Goal: Task Accomplishment & Management: Use online tool/utility

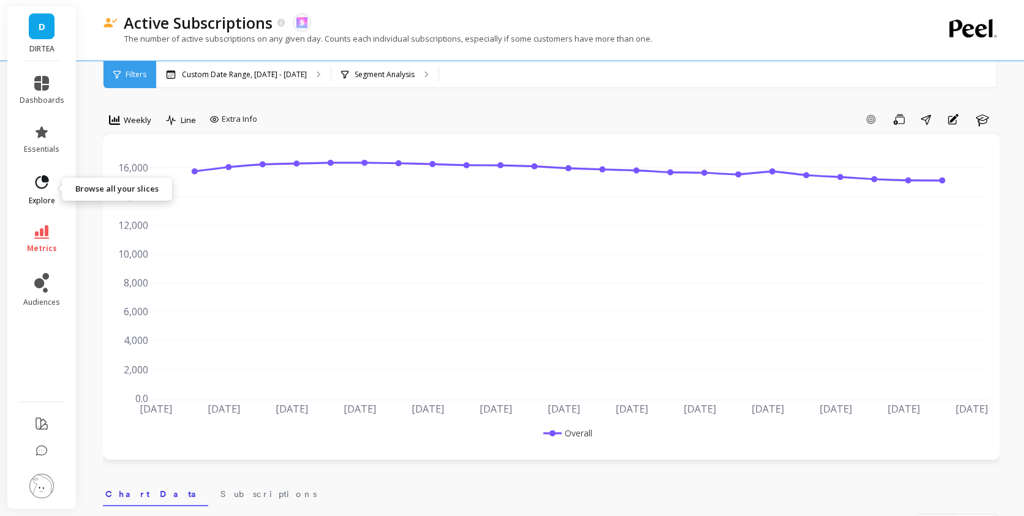
click at [33, 195] on link "explore" at bounding box center [42, 190] width 45 height 32
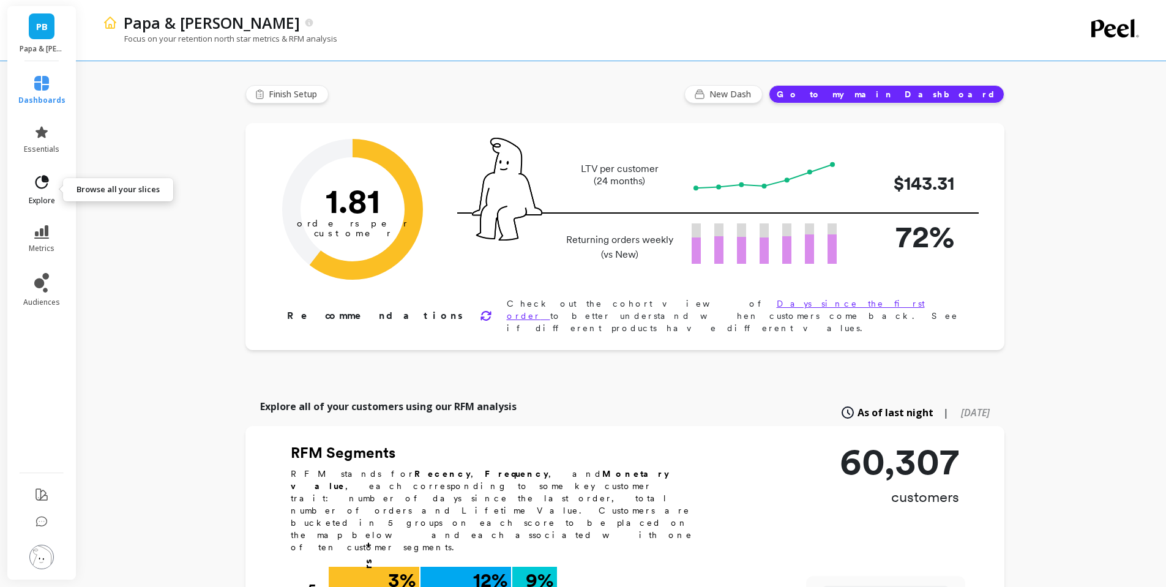
click at [43, 182] on icon at bounding box center [42, 181] width 13 height 13
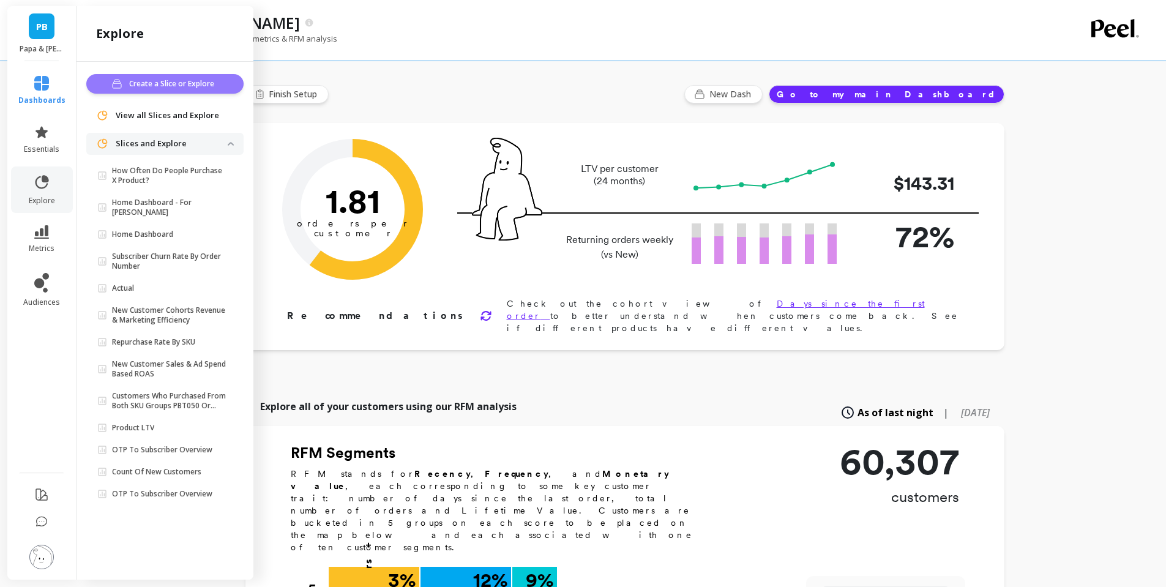
click at [157, 91] on button "Create a Slice or Explore" at bounding box center [164, 84] width 157 height 20
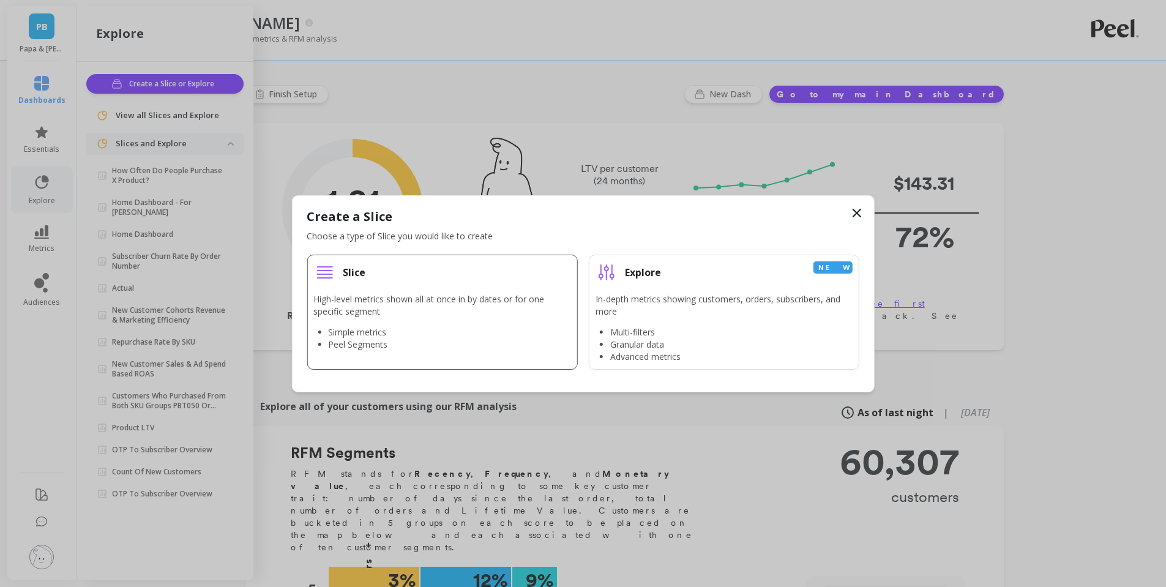
click at [373, 320] on div "High-level metrics shown all at once in by dates or for one specific segment Si…" at bounding box center [441, 322] width 257 height 58
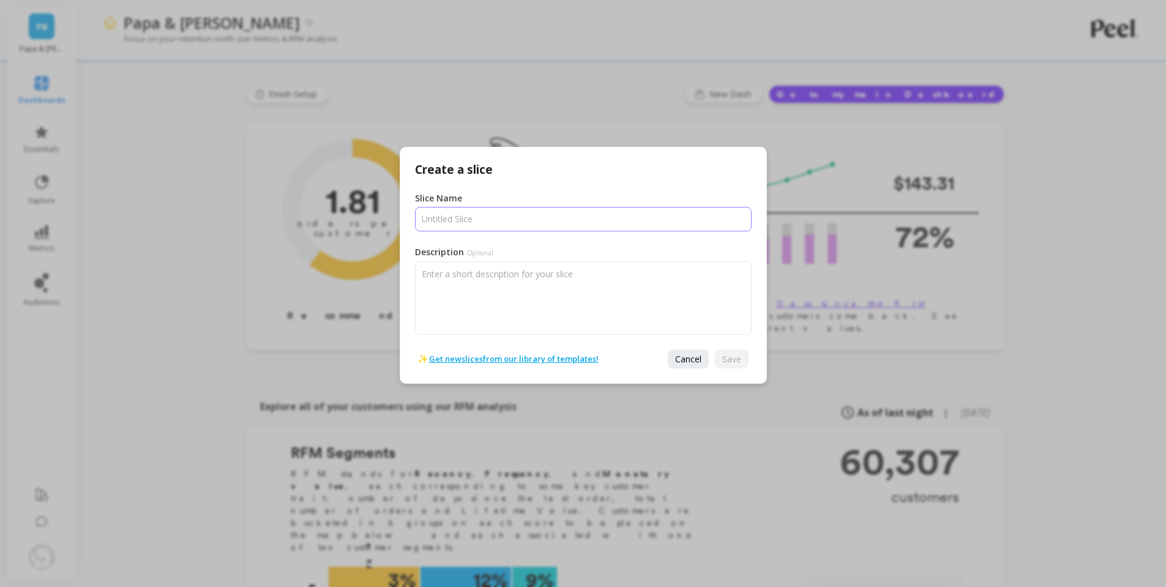
click at [454, 226] on input "Slice Name" at bounding box center [583, 219] width 337 height 24
type input "Peel Slice"
click at [735, 350] on button "Save" at bounding box center [732, 359] width 34 height 19
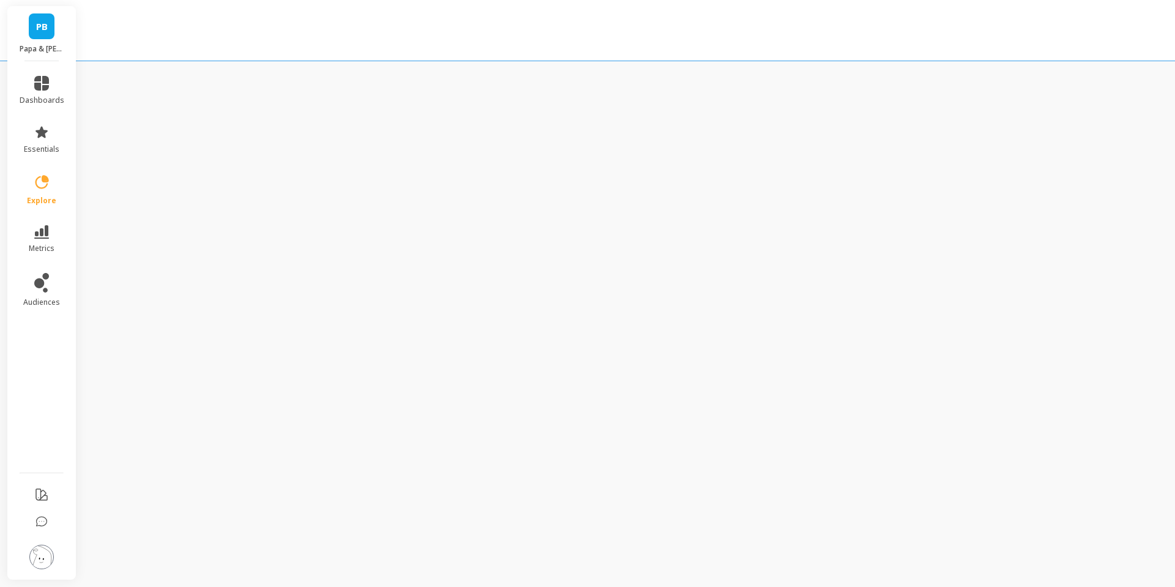
click at [89, 51] on div at bounding box center [587, 30] width 1175 height 61
click at [470, 103] on div "PB Papa & Barkley dashboards essentials explore metrics audiences" at bounding box center [587, 293] width 1175 height 587
click at [162, 3] on div at bounding box center [587, 30] width 1175 height 61
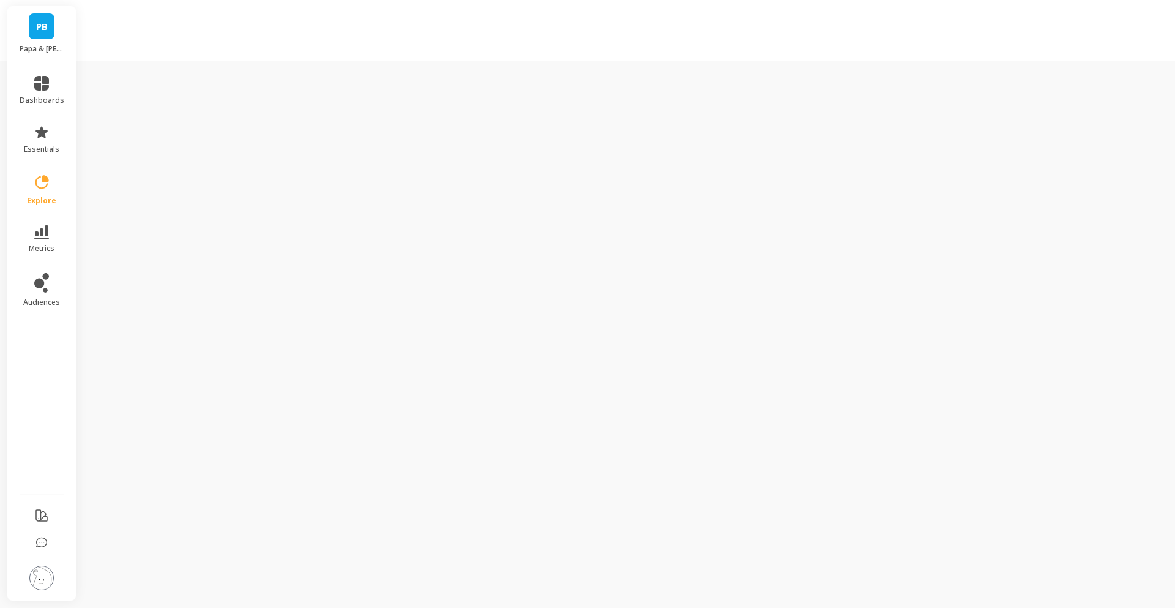
click at [50, 40] on div "[PERSON_NAME][DEMOGRAPHIC_DATA] & [PERSON_NAME]" at bounding box center [41, 33] width 69 height 55
click at [47, 42] on div "PB Papa & Barkley" at bounding box center [41, 33] width 69 height 55
click at [56, 36] on div "PB Papa & Barkley" at bounding box center [41, 33] width 69 height 55
click at [127, 89] on p "Papa & Barkley" at bounding box center [171, 90] width 93 height 12
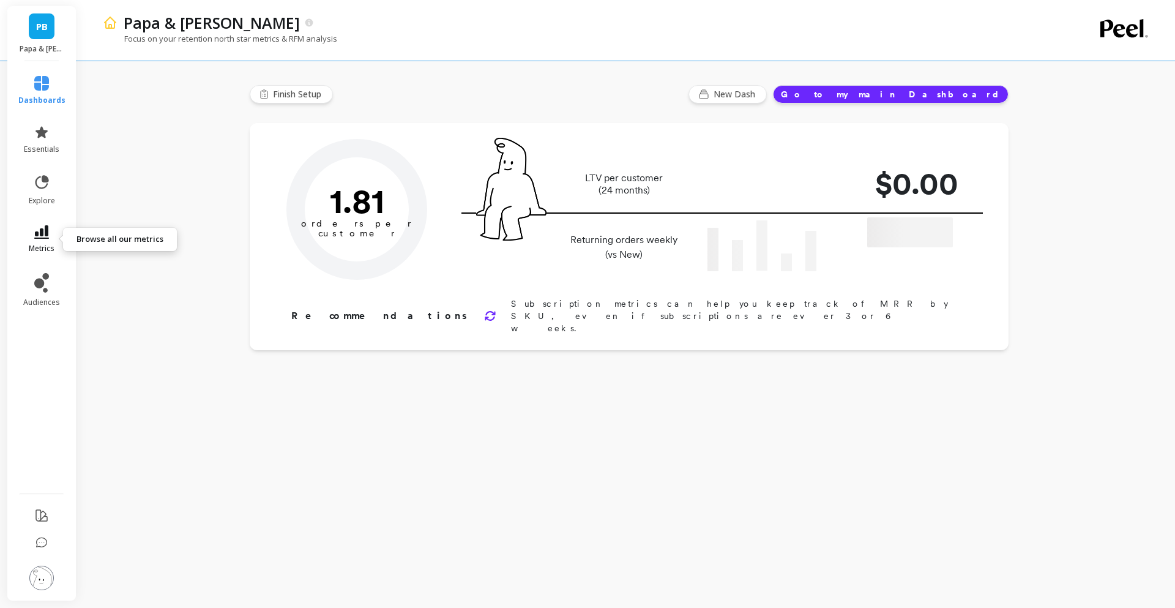
click at [36, 230] on icon at bounding box center [41, 231] width 15 height 13
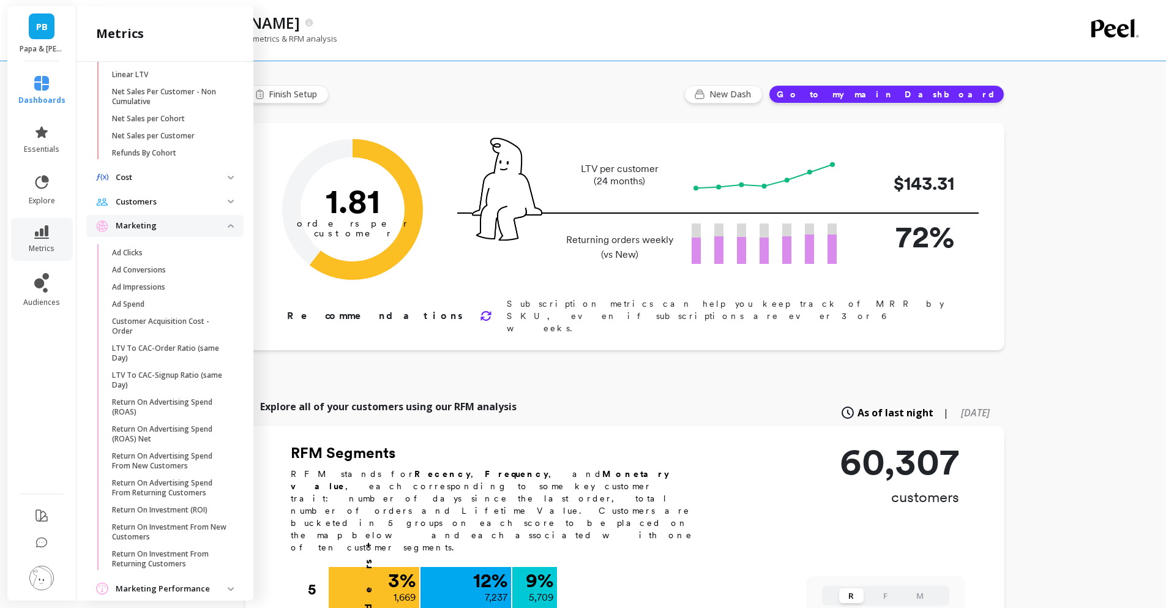
scroll to position [574, 0]
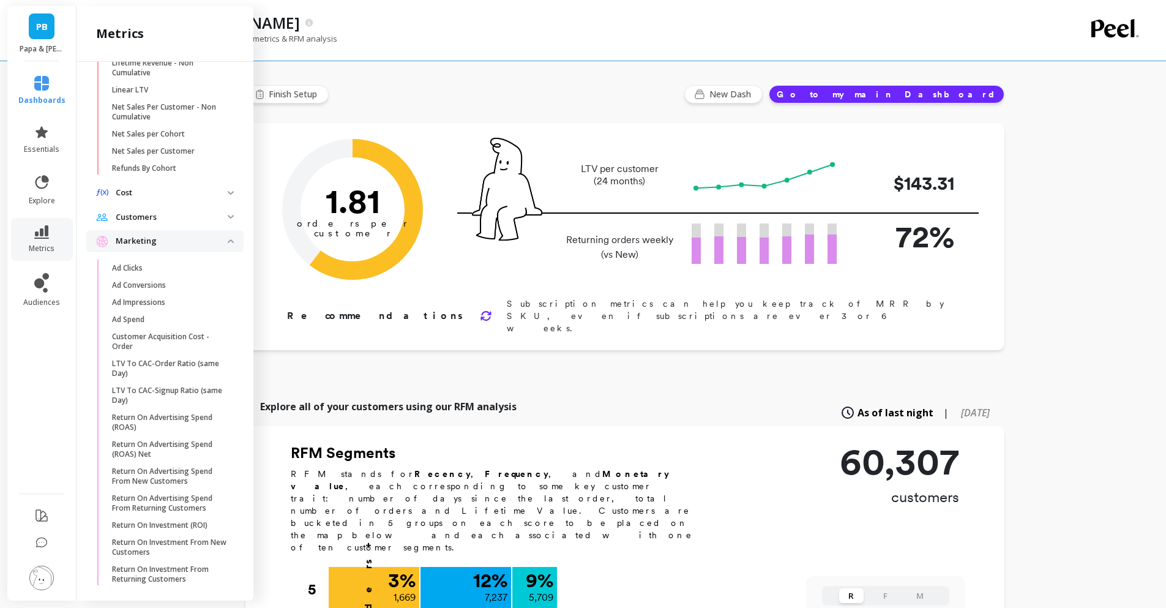
click at [228, 248] on span "Marketing" at bounding box center [164, 241] width 157 height 22
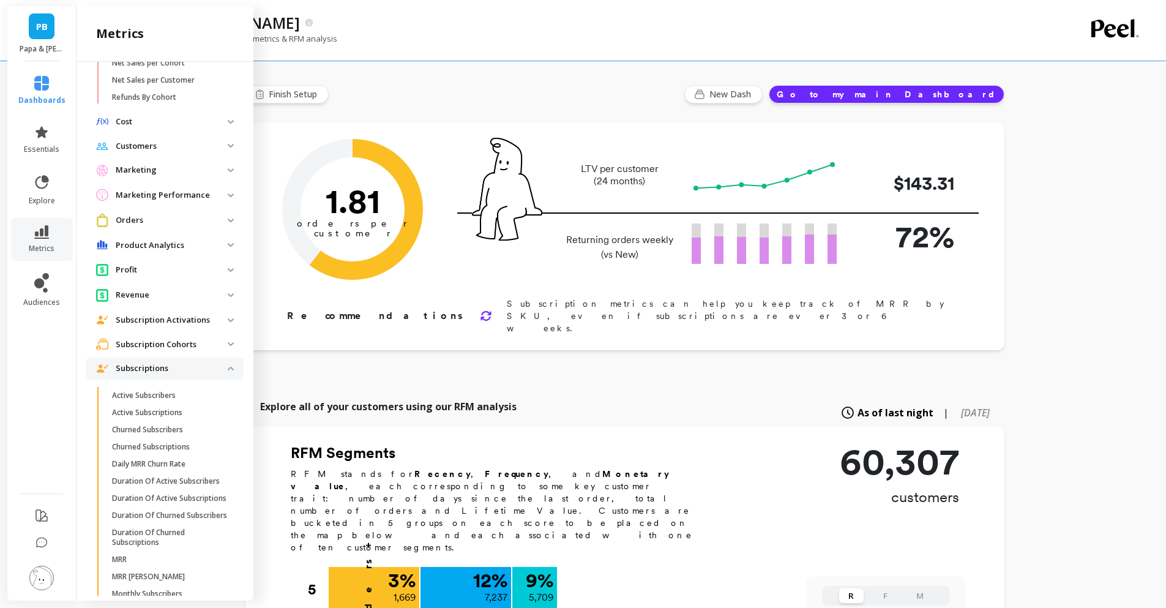
scroll to position [647, 0]
click at [225, 375] on span "Subscriptions" at bounding box center [164, 366] width 157 height 22
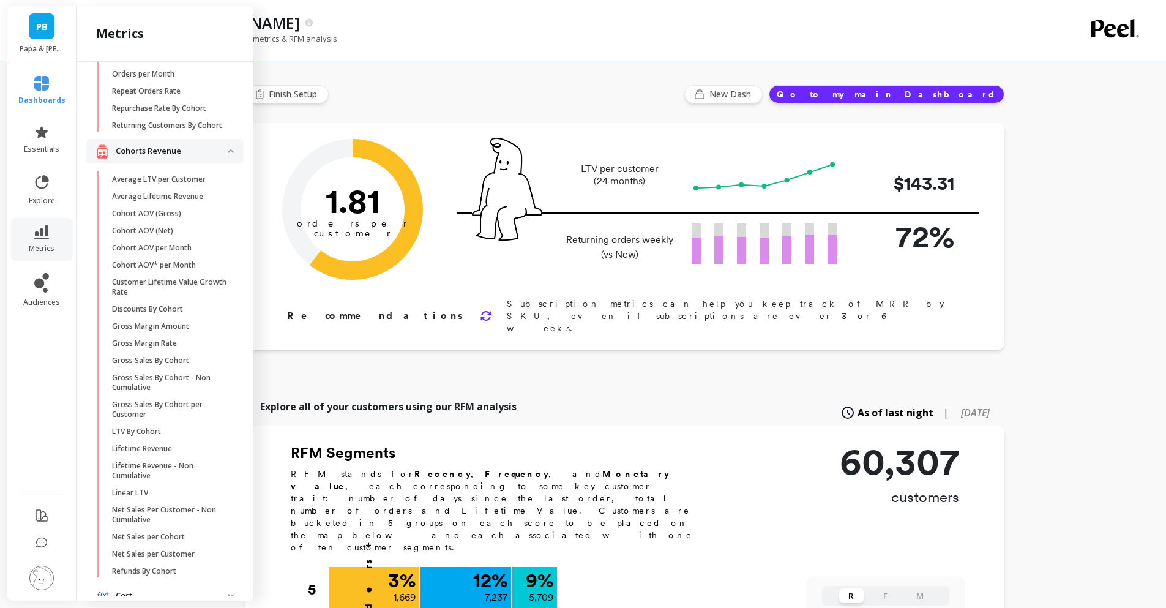
scroll to position [36, 0]
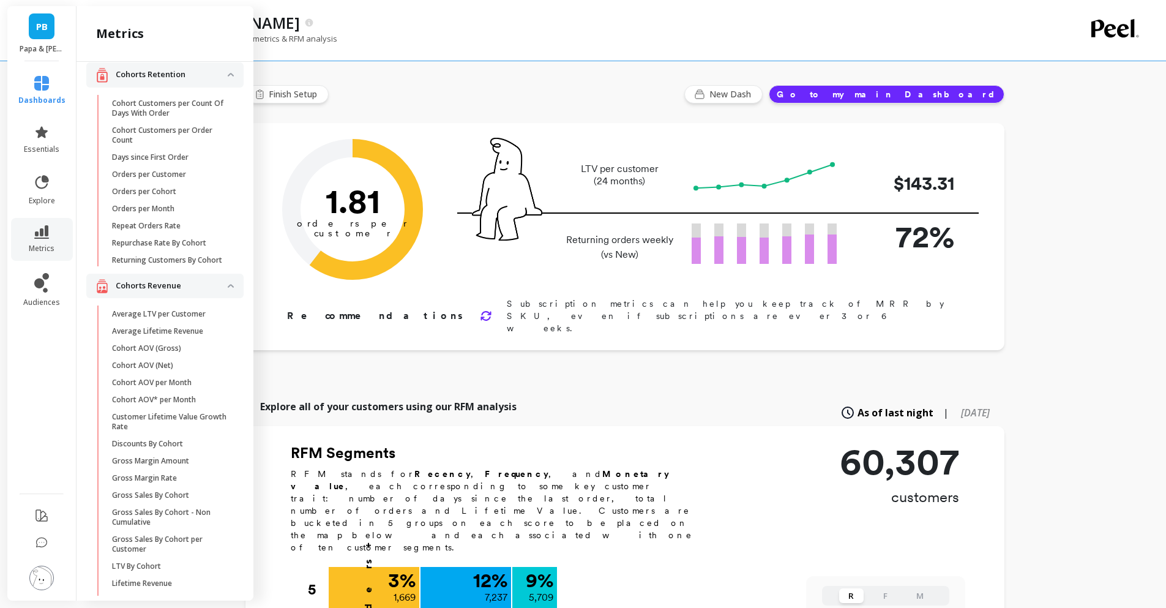
click at [222, 77] on retention "Cohorts Retention" at bounding box center [164, 74] width 157 height 25
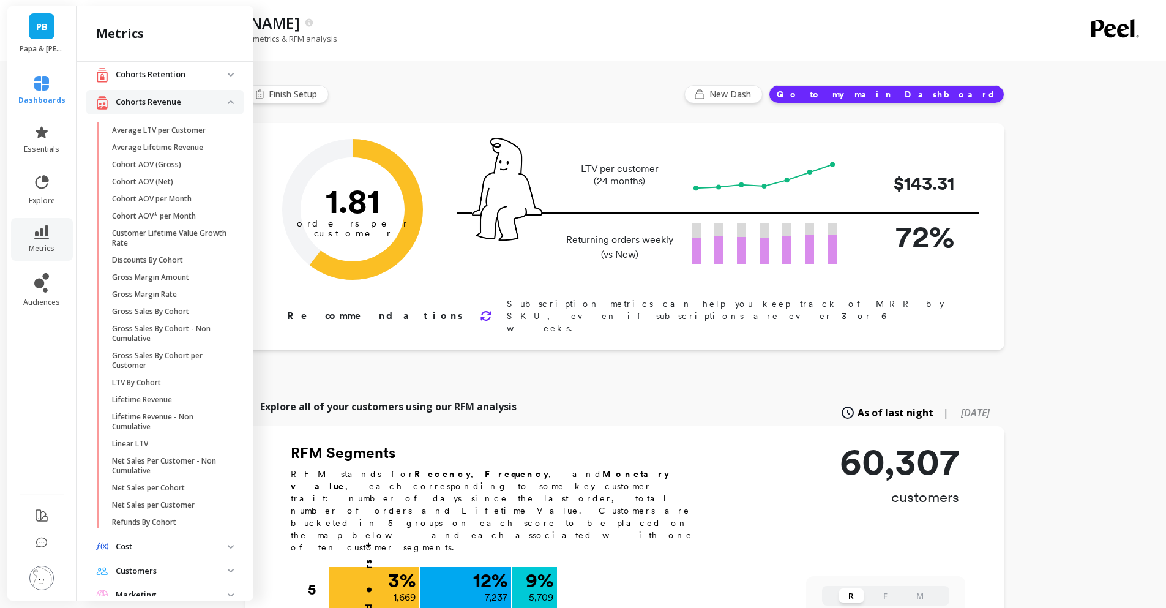
click at [220, 97] on revenue "Cohorts Revenue" at bounding box center [164, 102] width 157 height 25
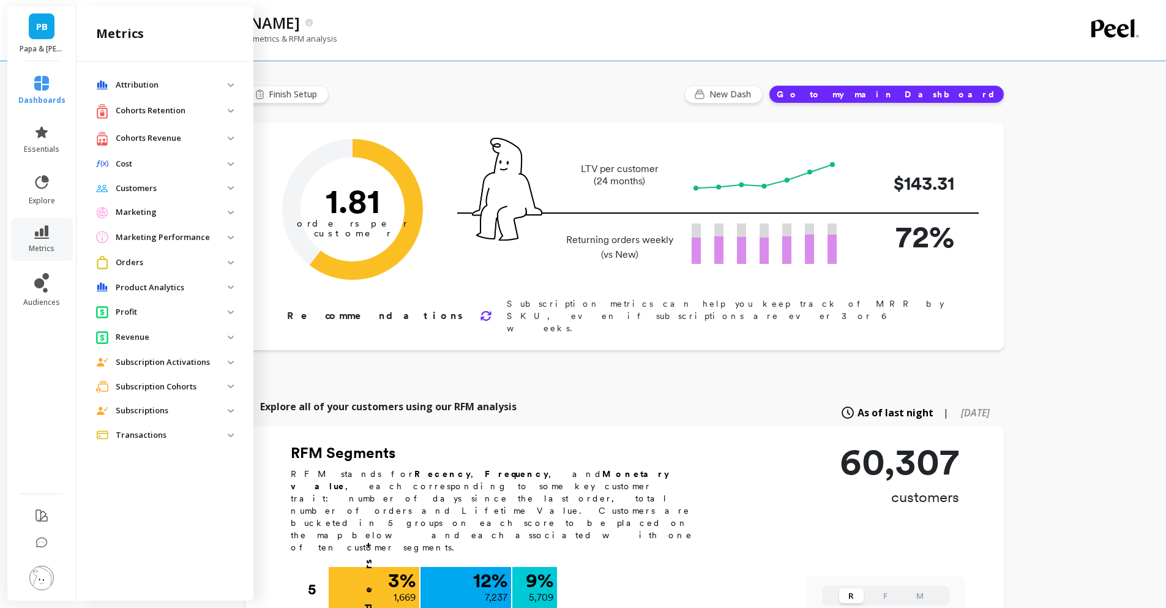
scroll to position [0, 0]
click at [198, 335] on p "Revenue" at bounding box center [172, 337] width 112 height 12
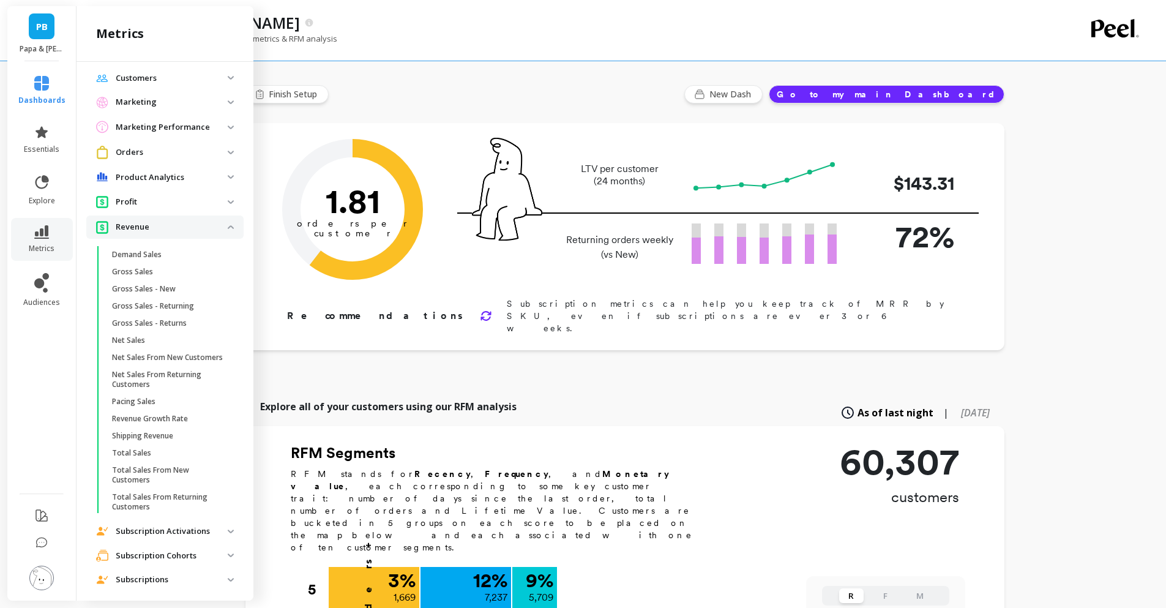
scroll to position [112, 0]
